Goal: Complete application form

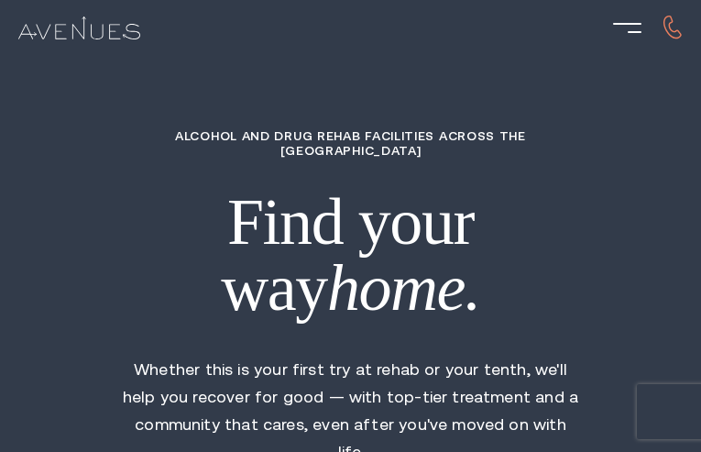
type input "EwoJAPqHu"
type input "9995723942"
type input "[EMAIL_ADDRESS][DOMAIN_NAME]"
type input "aeIBNrpzeovZCtq"
radio input "true"
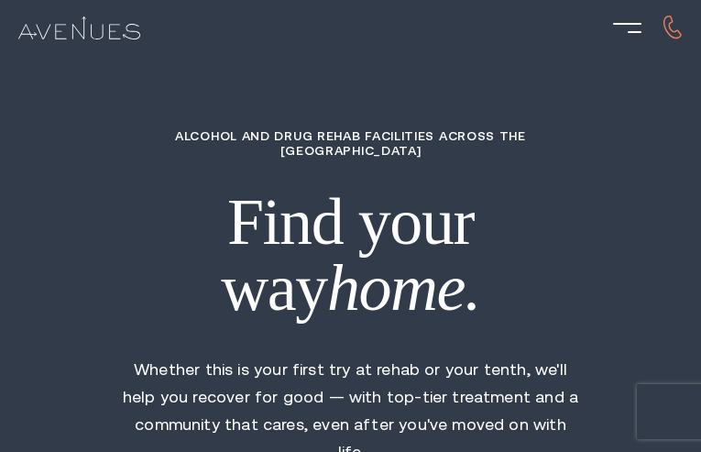
radio input "true"
radio input "false"
type input "VNUhzMvHXTJX"
type input "MNDEcBMuB"
type input "honmDeavMz"
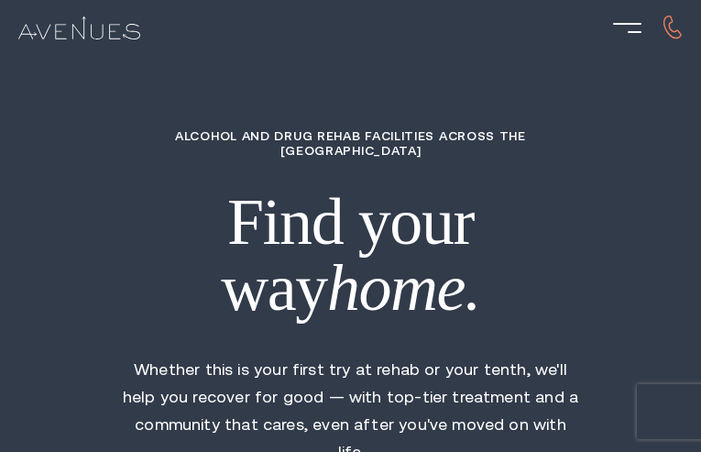
type input "jQMZStXSr"
type input "GKJjvprNn"
type input "3403259928"
type input "[EMAIL_ADDRESS][DOMAIN_NAME]"
